Goal: Task Accomplishment & Management: Manage account settings

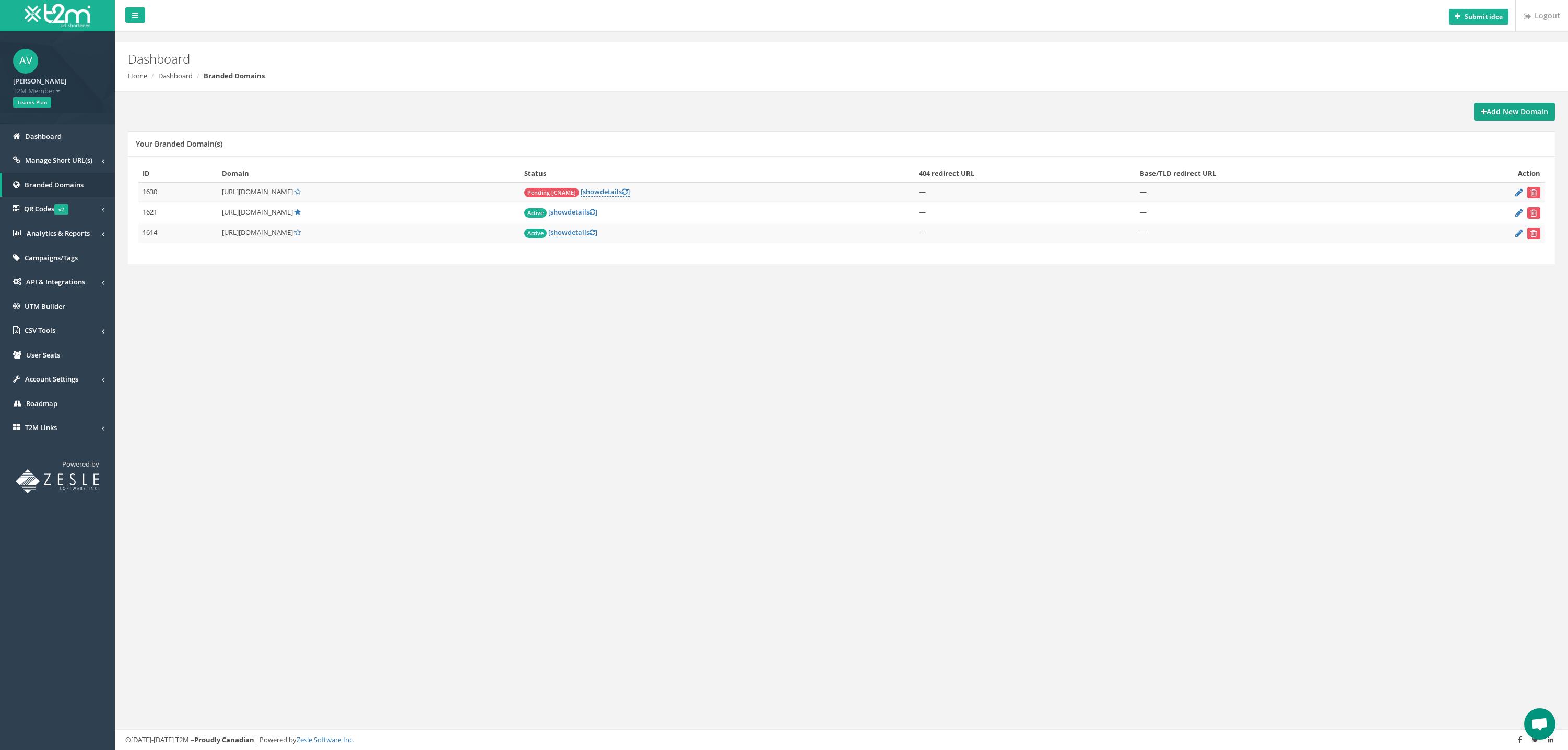
click at [1499, 111] on strong "Add New Domain" at bounding box center [1514, 111] width 67 height 10
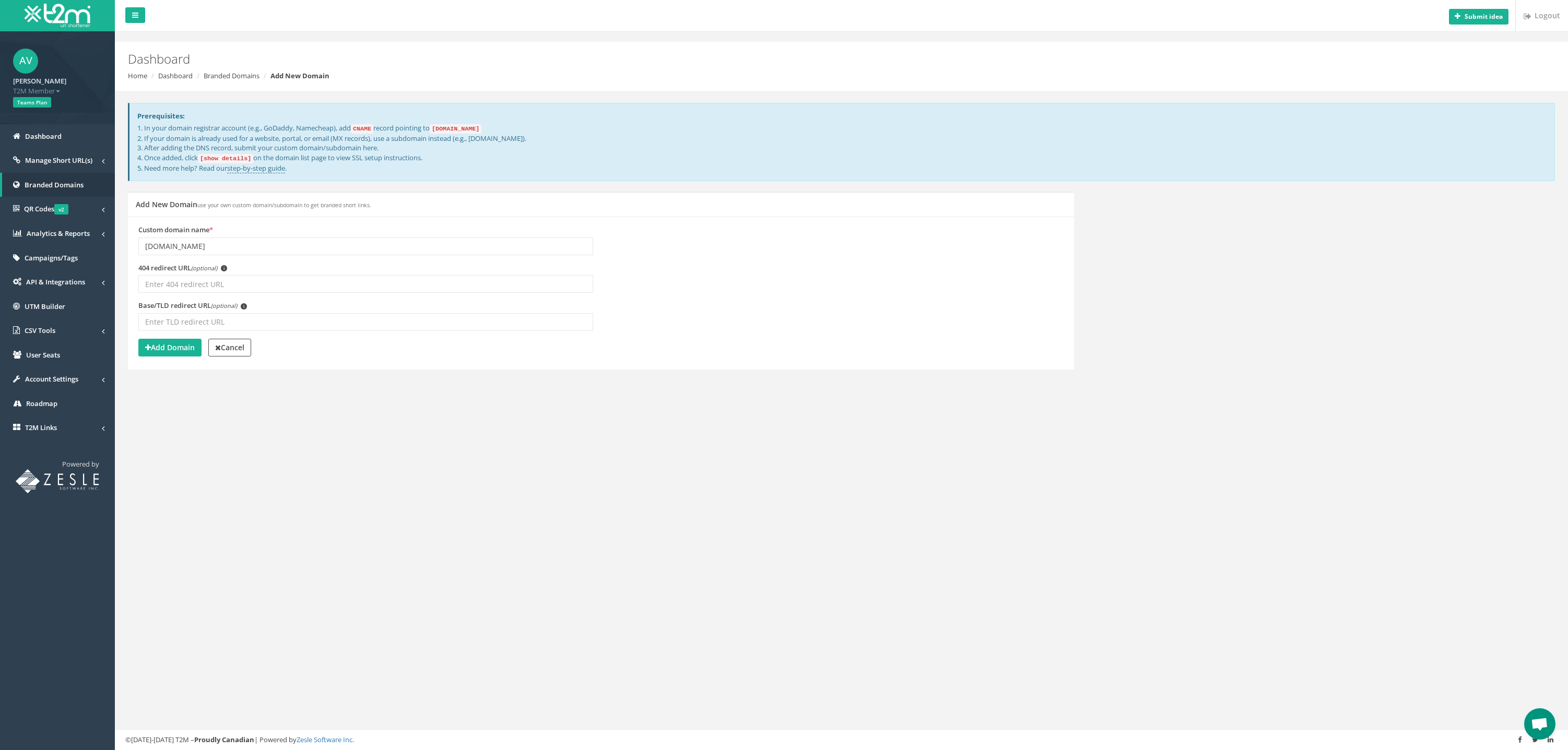
type input "app.dogprotect24.de"
click at [167, 339] on button "Add Domain" at bounding box center [170, 348] width 63 height 18
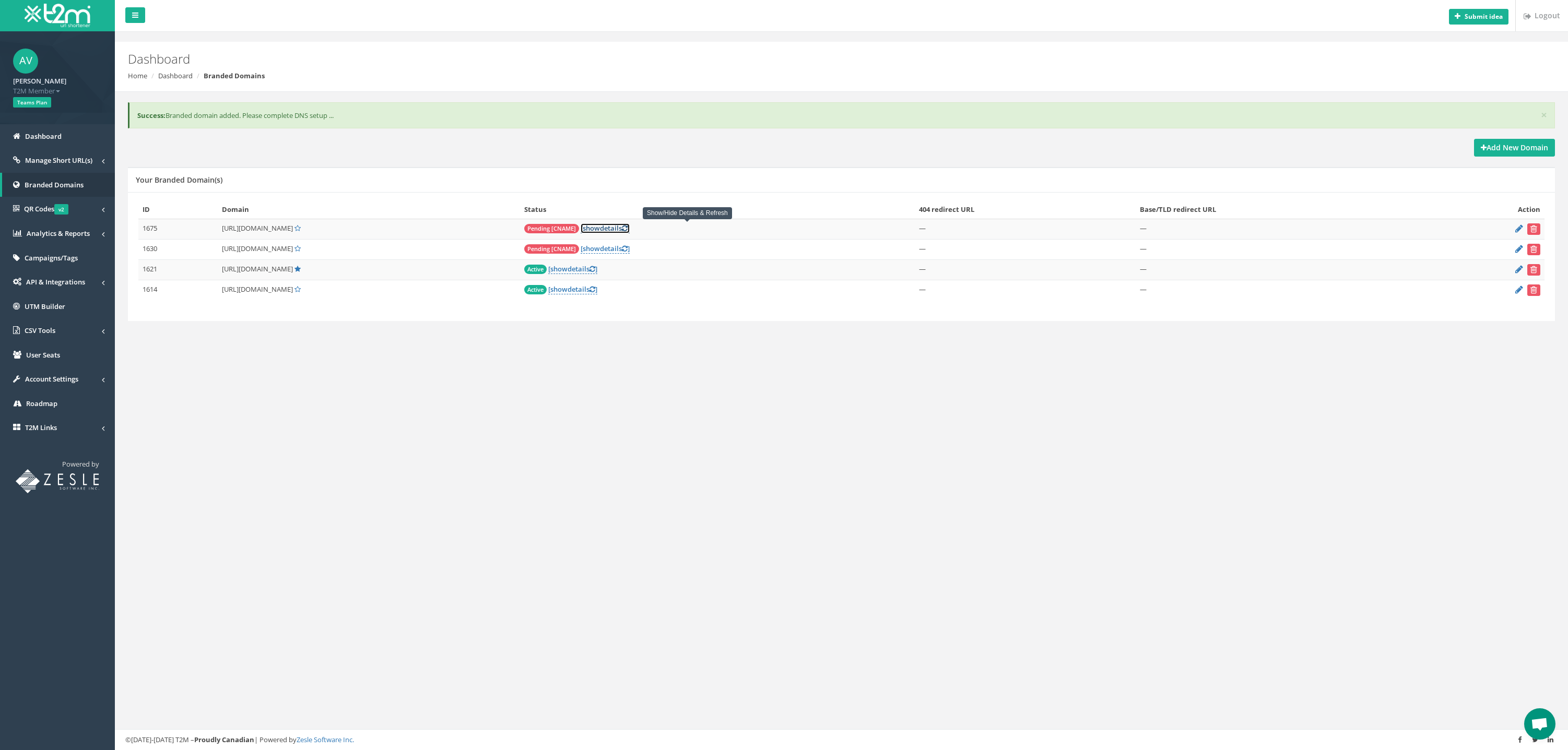
click at [600, 227] on span "show" at bounding box center [590, 228] width 17 height 10
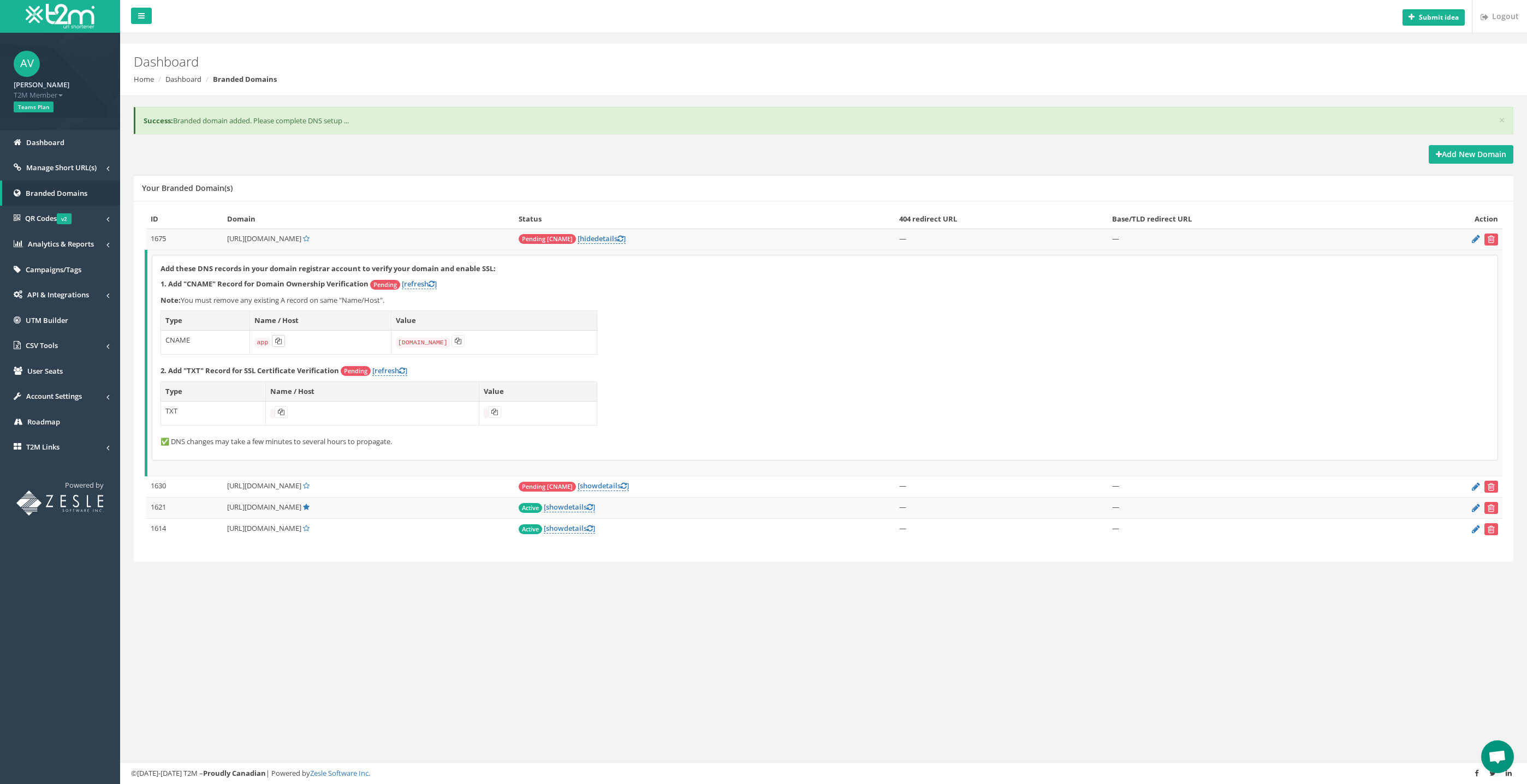
click at [275, 342] on icon at bounding box center [278, 341] width 6 height 6
click at [458, 343] on icon at bounding box center [458, 341] width 6 height 6
click at [424, 287] on link "[refresh ]" at bounding box center [420, 283] width 35 height 10
click at [273, 408] on icon at bounding box center [269, 407] width 6 height 6
click at [506, 408] on button at bounding box center [499, 407] width 13 height 12
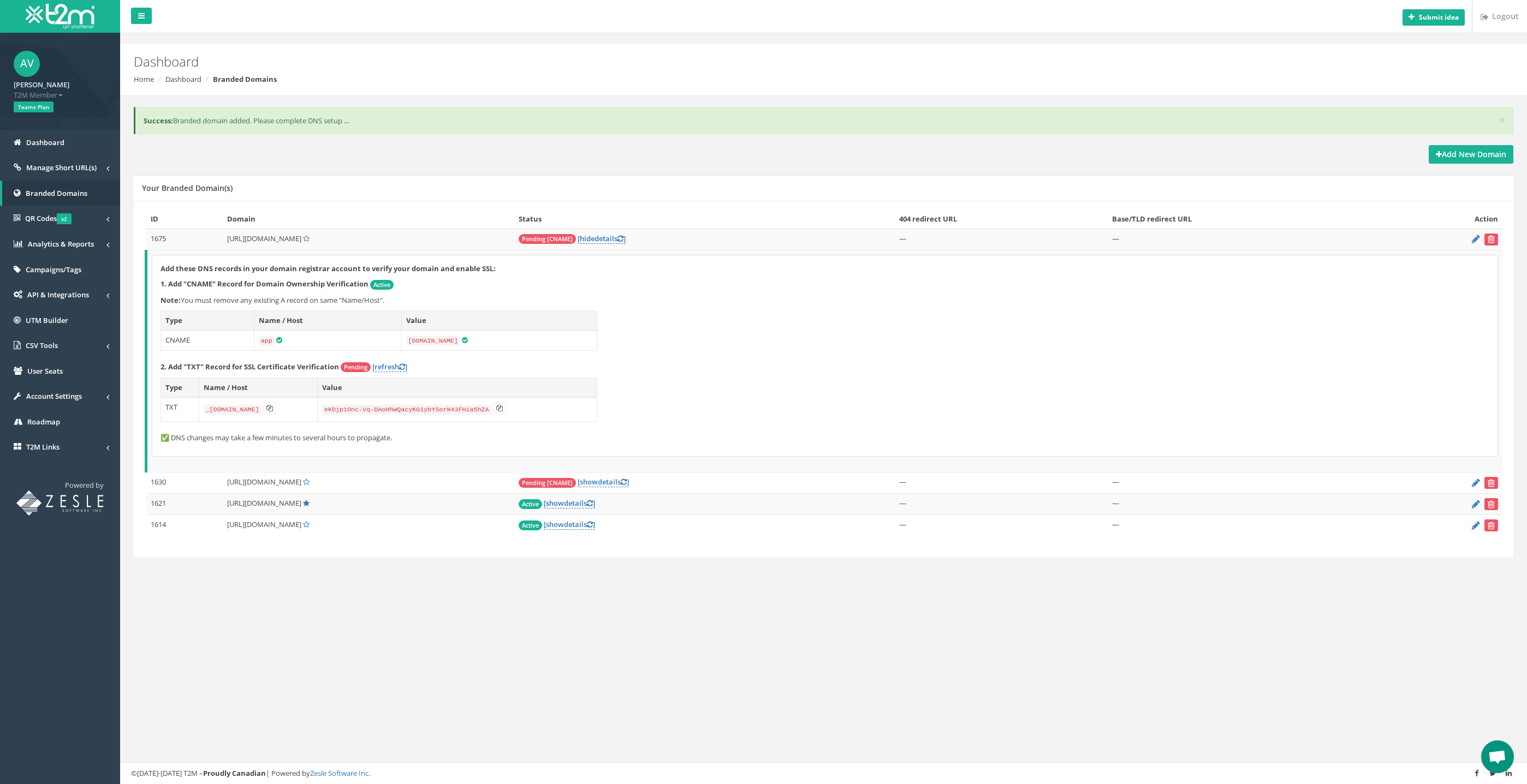
click at [395, 374] on div "Add these DNS records in your domain registrar account to verify your domain an…" at bounding box center [824, 355] width 1345 height 201
click at [405, 365] on icon at bounding box center [402, 367] width 6 height 7
click at [586, 378] on th "Value" at bounding box center [457, 387] width 279 height 19
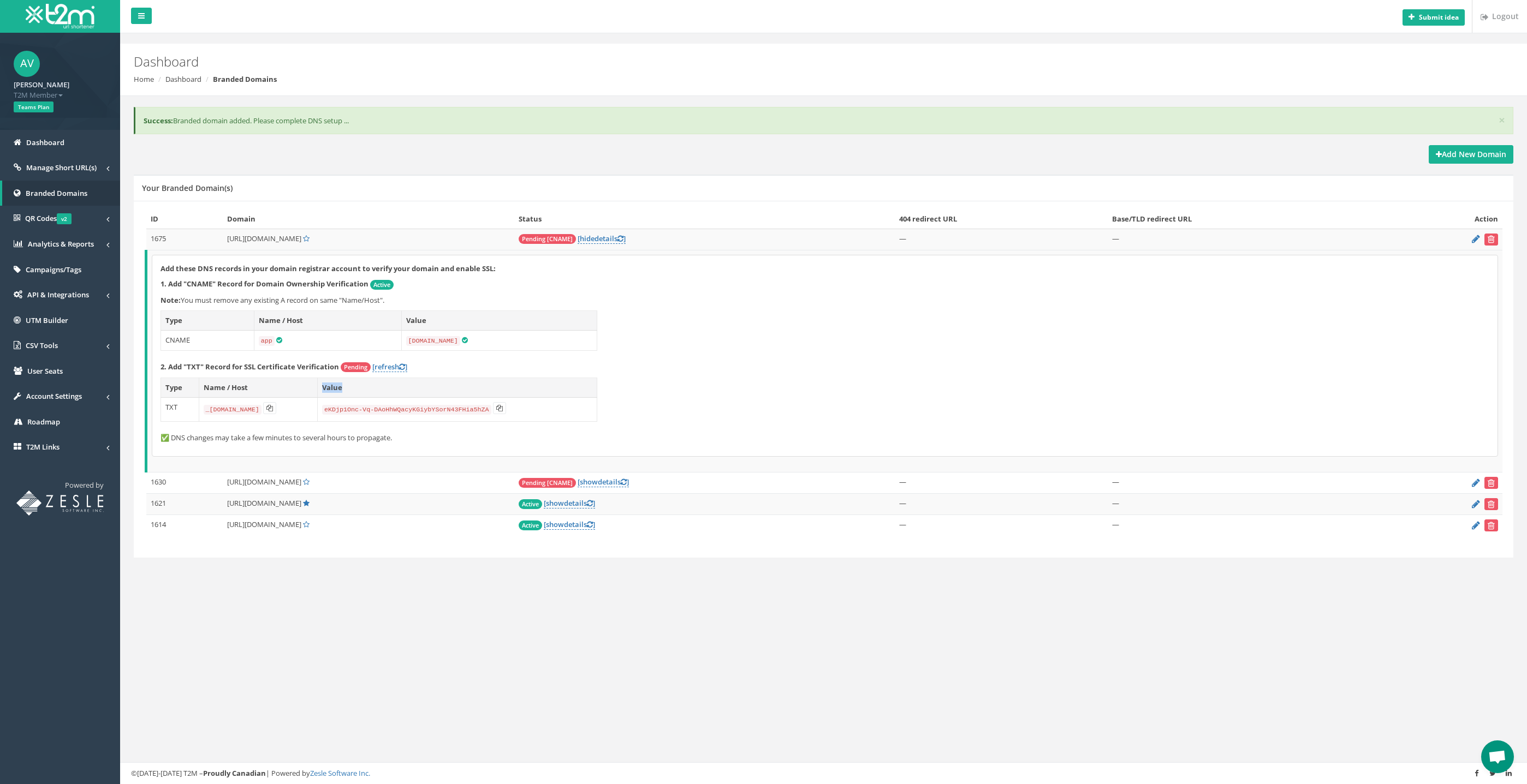
click at [586, 378] on th "Value" at bounding box center [457, 387] width 279 height 19
click at [386, 367] on link "[refresh ]" at bounding box center [390, 366] width 35 height 10
click at [399, 366] on link "[refresh ]" at bounding box center [390, 366] width 35 height 10
click at [391, 364] on link "[refresh ]" at bounding box center [390, 366] width 35 height 10
click at [467, 368] on p "2. Add "TXT" Record for SSL Certificate Verification Pending [refresh ]" at bounding box center [824, 367] width 1328 height 11
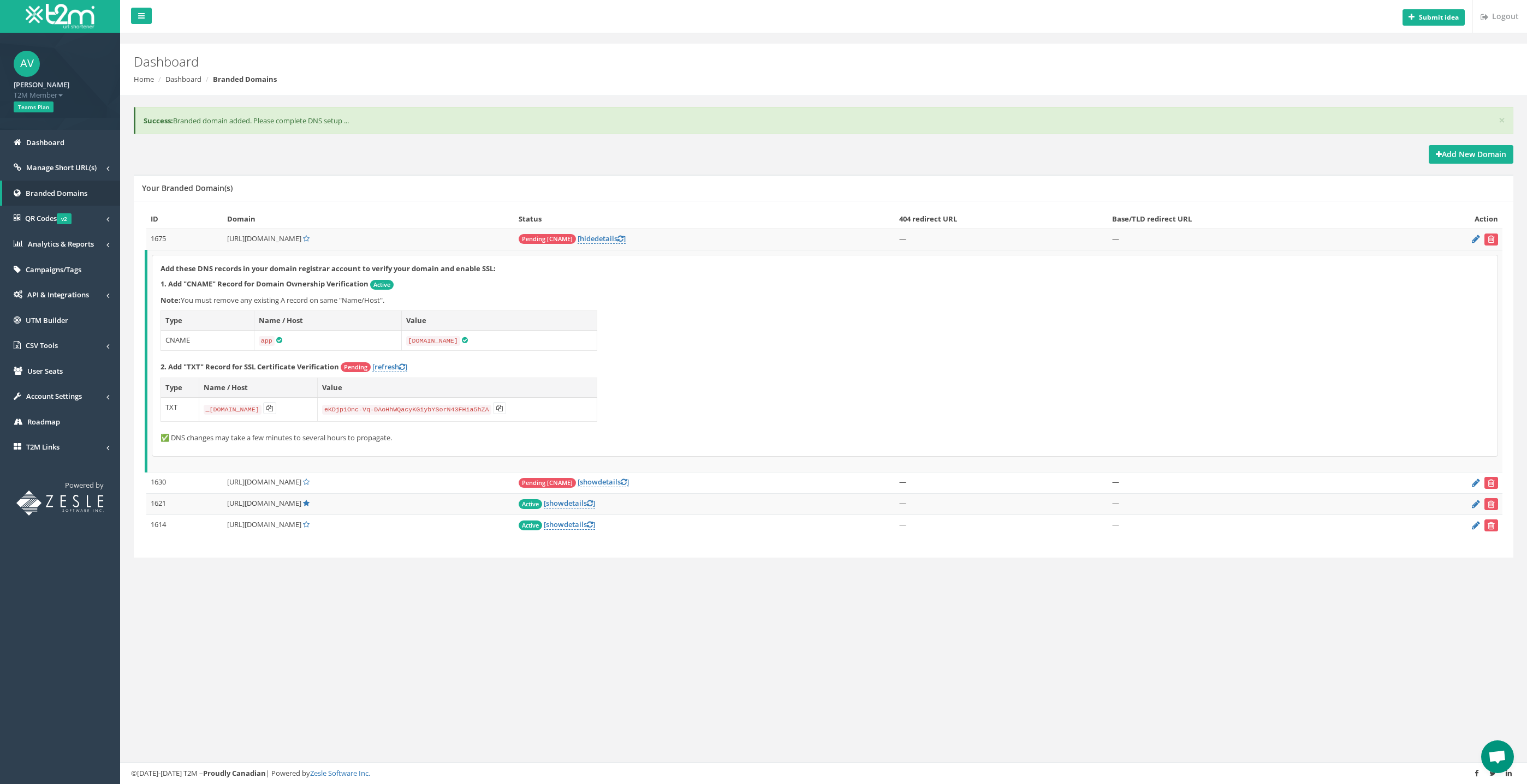
click at [467, 368] on p "2. Add "TXT" Record for SSL Certificate Verification Pending [refresh ]" at bounding box center [824, 367] width 1328 height 11
click at [412, 367] on p "2. Add "TXT" Record for SSL Certificate Verification Pending [refresh ]" at bounding box center [824, 367] width 1328 height 11
click at [402, 368] on icon at bounding box center [402, 367] width 6 height 7
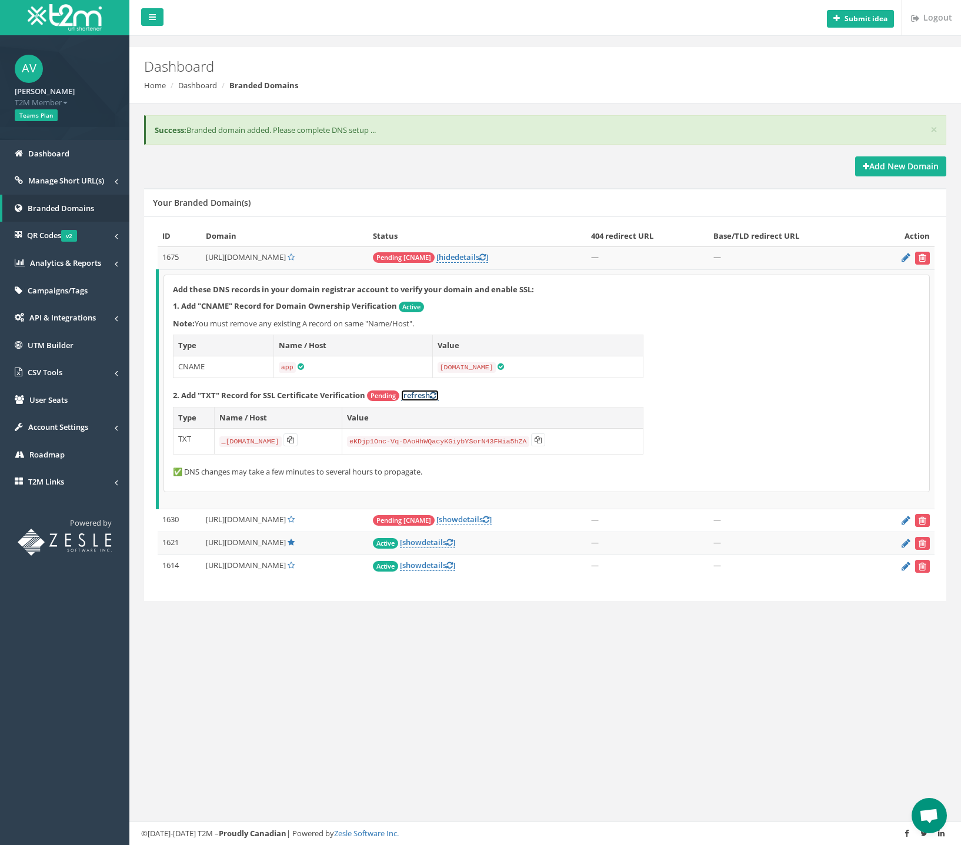
click at [432, 396] on icon at bounding box center [433, 396] width 6 height 8
